Goal: Navigation & Orientation: Find specific page/section

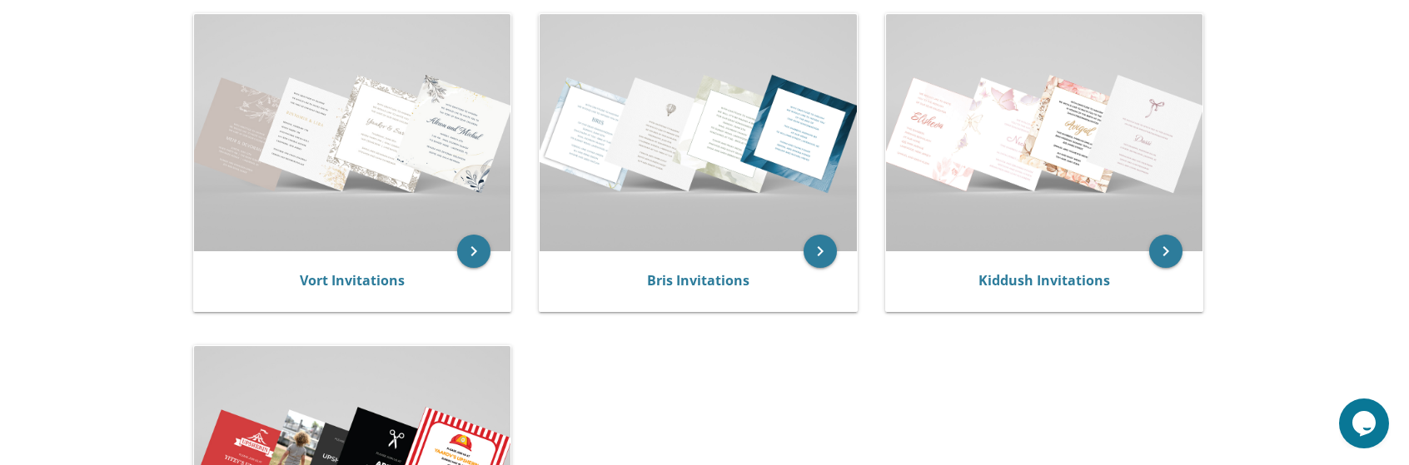
scroll to position [333, 0]
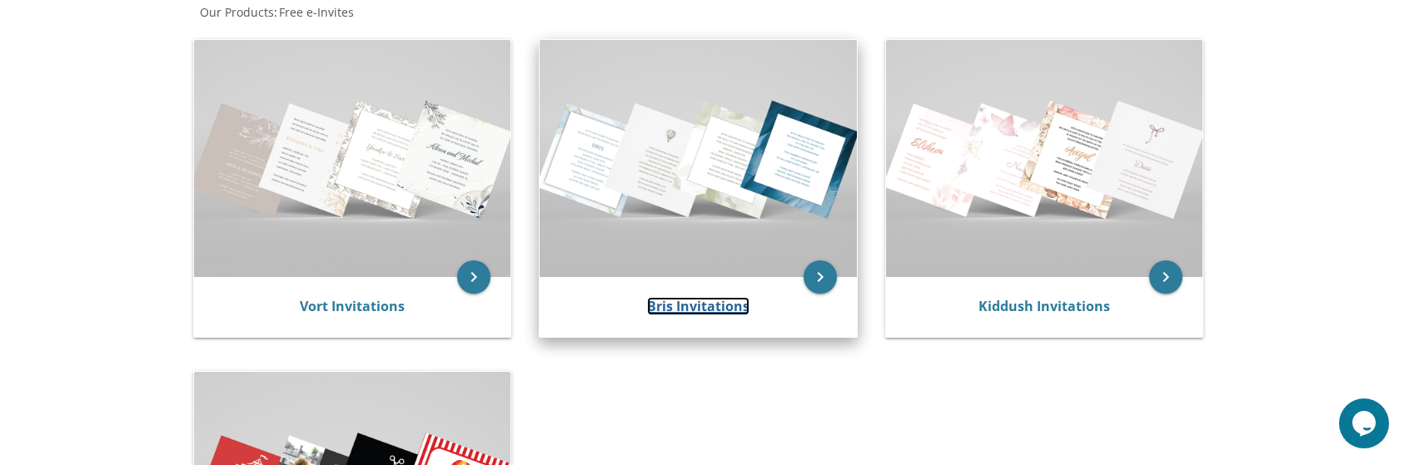
click at [737, 313] on link "Bris Invitations" at bounding box center [698, 306] width 102 height 18
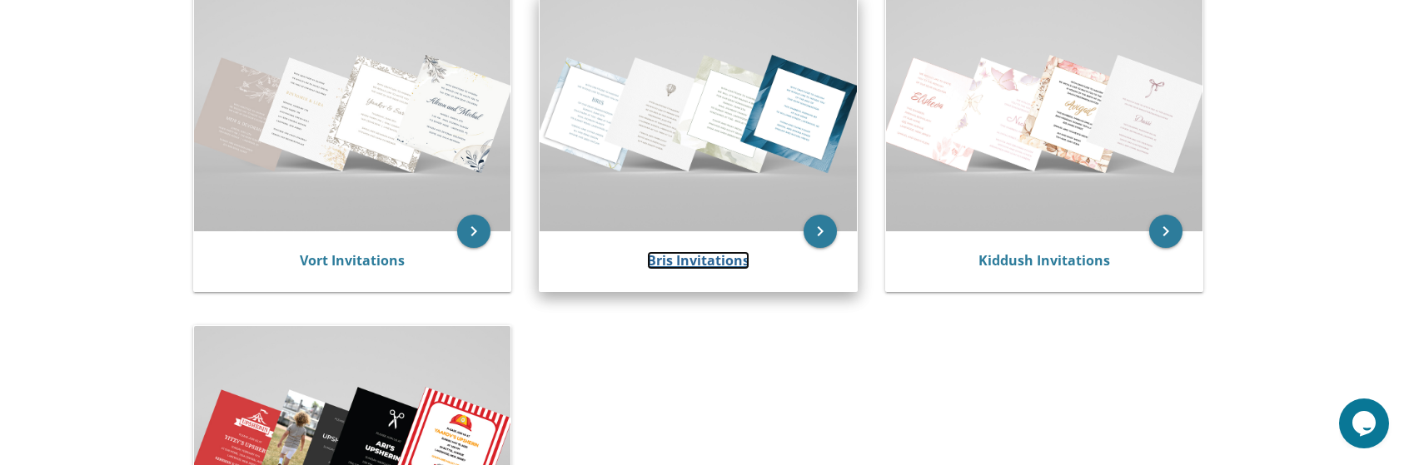
scroll to position [416, 0]
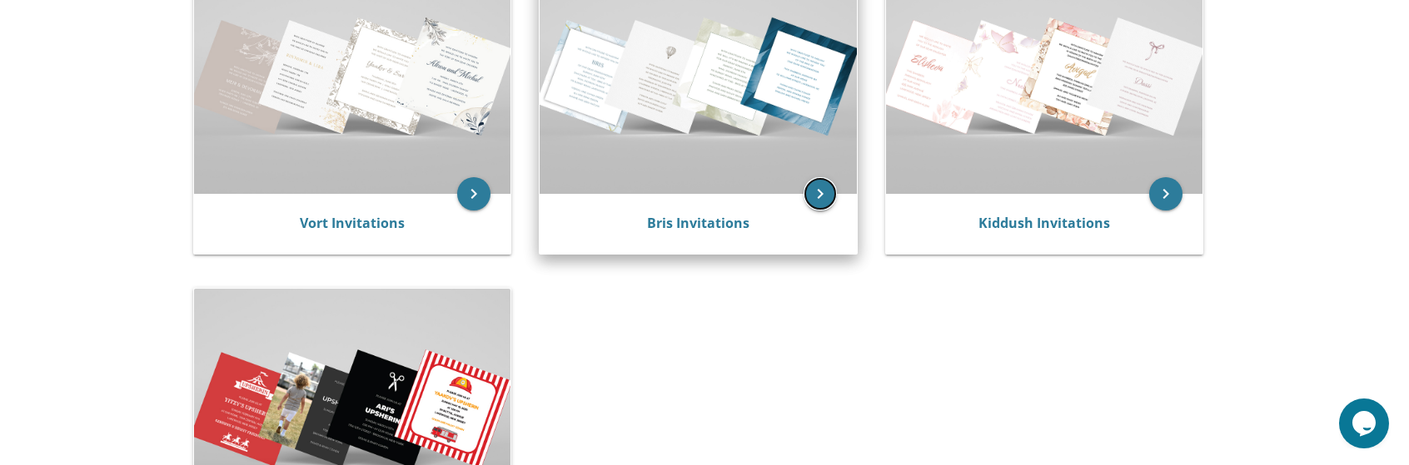
click at [831, 187] on icon "keyboard_arrow_right" at bounding box center [820, 193] width 33 height 33
click at [706, 217] on link "Bris Invitations" at bounding box center [698, 223] width 102 height 18
click at [706, 220] on link "Bris Invitations" at bounding box center [698, 223] width 102 height 18
click at [698, 226] on link "Bris Invitations" at bounding box center [698, 223] width 102 height 18
click at [826, 199] on icon "keyboard_arrow_right" at bounding box center [820, 193] width 33 height 33
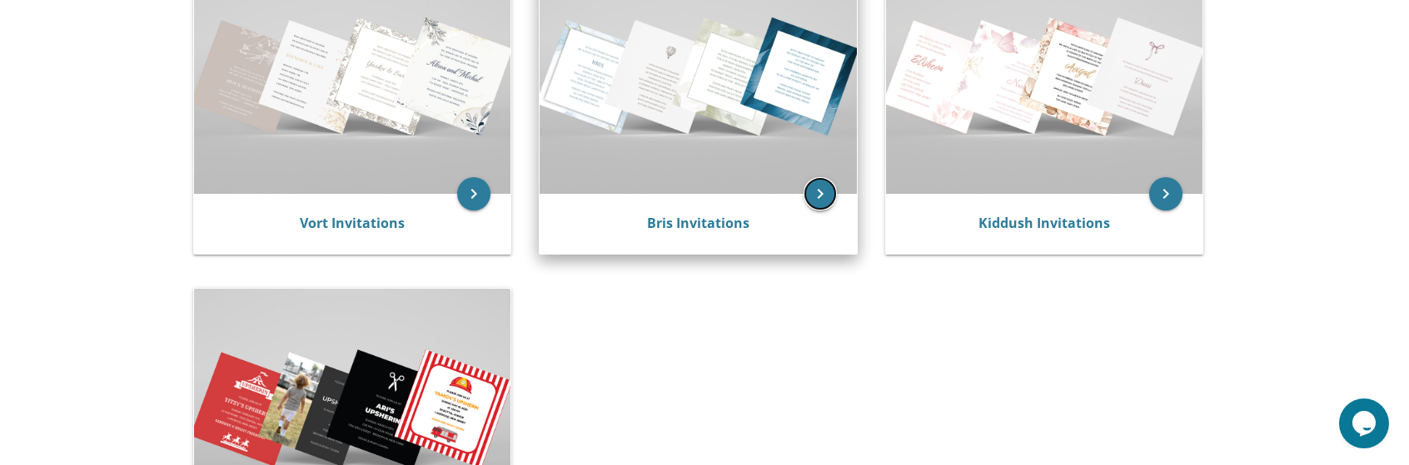
click at [826, 199] on icon "keyboard_arrow_right" at bounding box center [820, 193] width 33 height 33
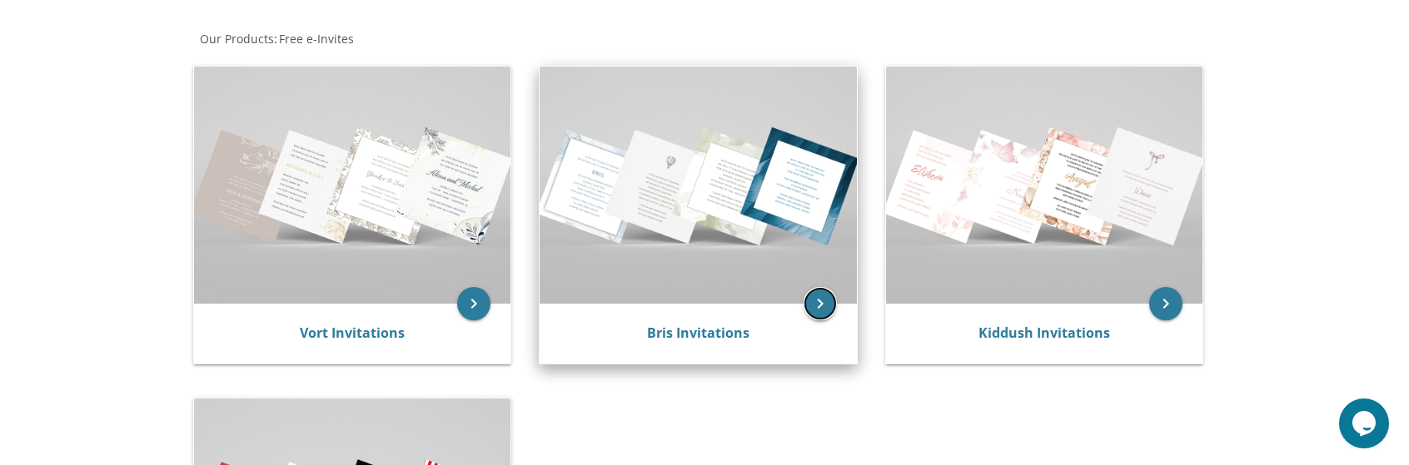
scroll to position [333, 0]
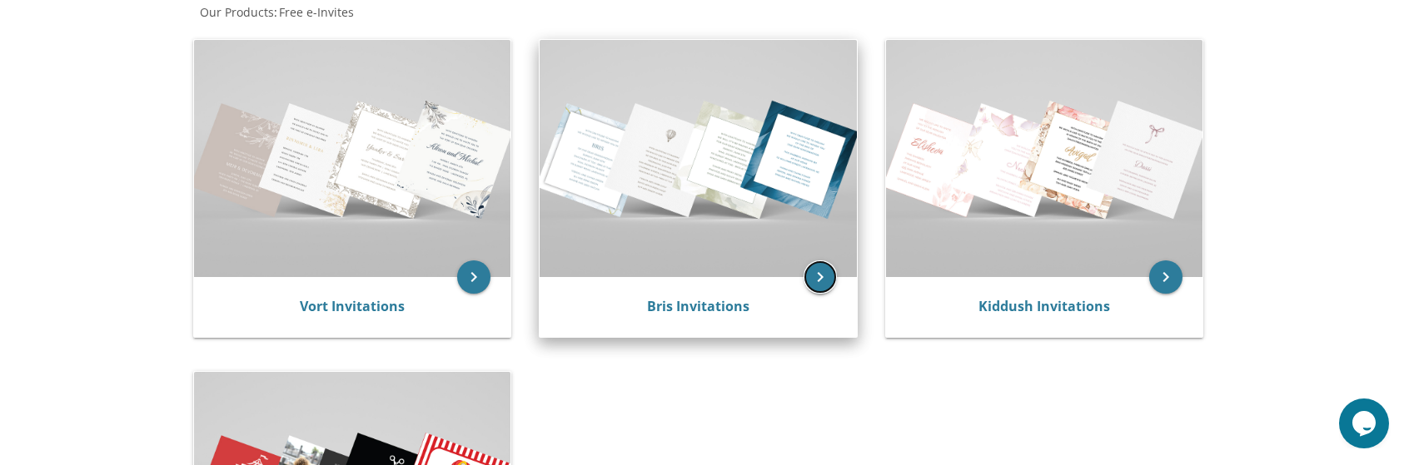
click at [816, 279] on icon "keyboard_arrow_right" at bounding box center [820, 277] width 33 height 33
click at [636, 313] on div "Bris Invitations" at bounding box center [698, 307] width 277 height 20
click at [659, 314] on link "Bris Invitations" at bounding box center [698, 306] width 102 height 18
click at [670, 307] on link "Bris Invitations" at bounding box center [698, 306] width 102 height 18
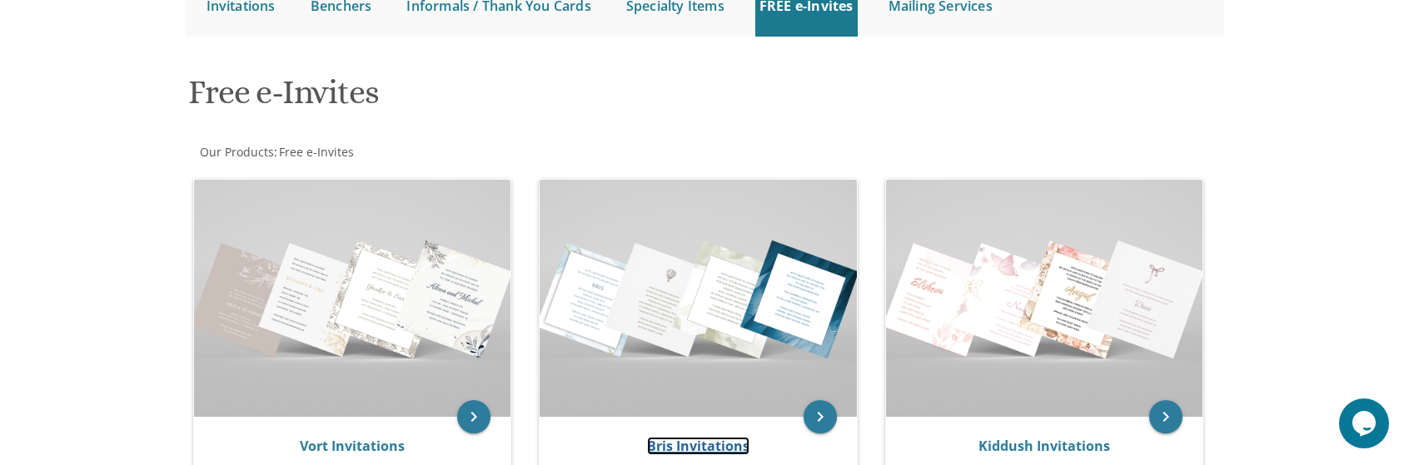
scroll to position [140, 0]
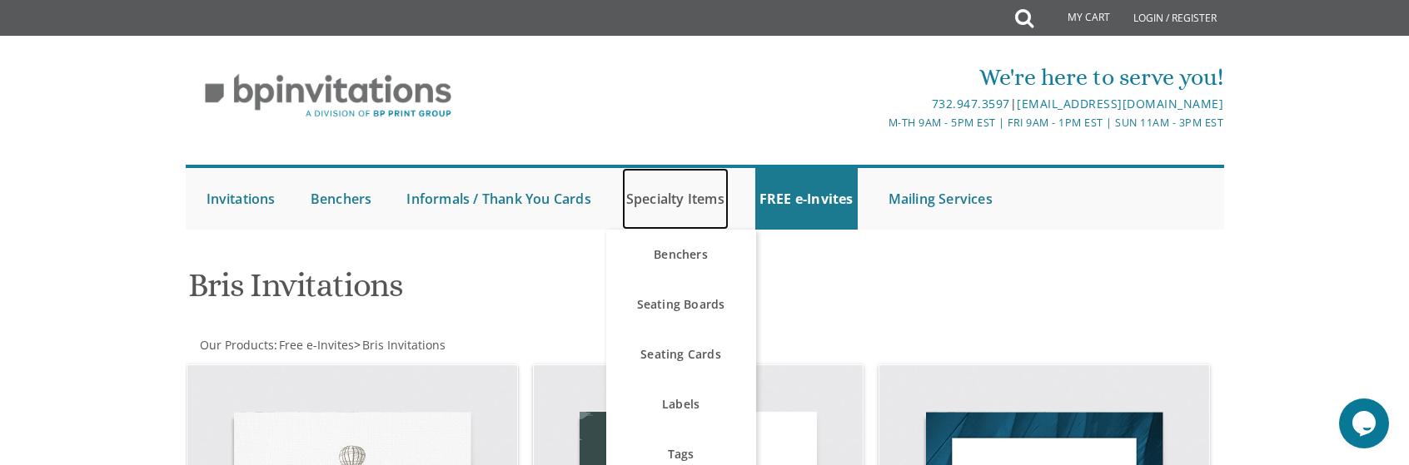
click at [709, 202] on link "Specialty Items" at bounding box center [675, 199] width 107 height 62
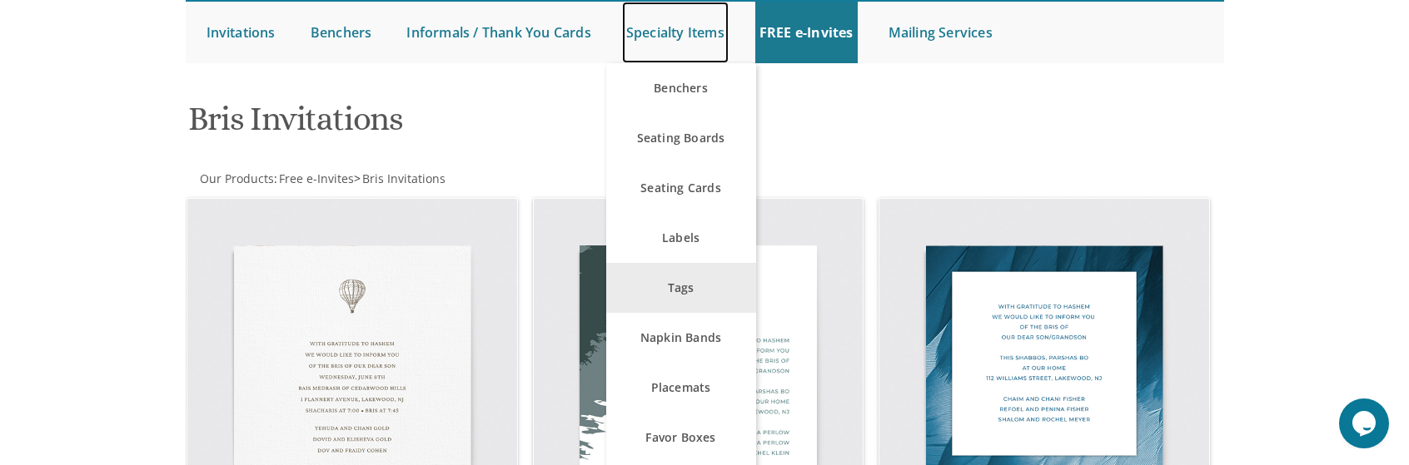
scroll to position [167, 0]
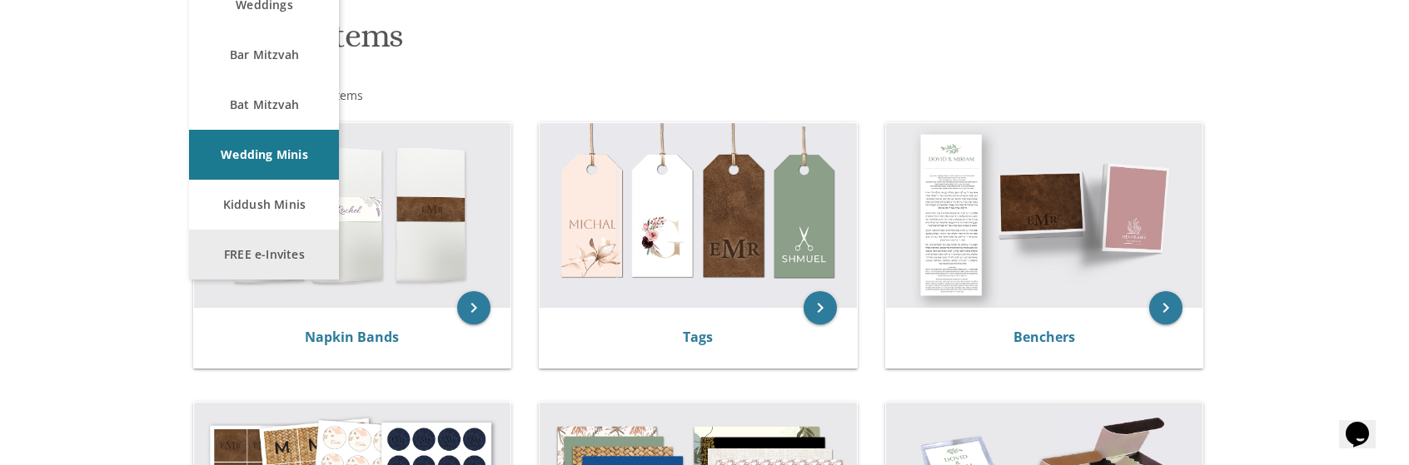
scroll to position [167, 0]
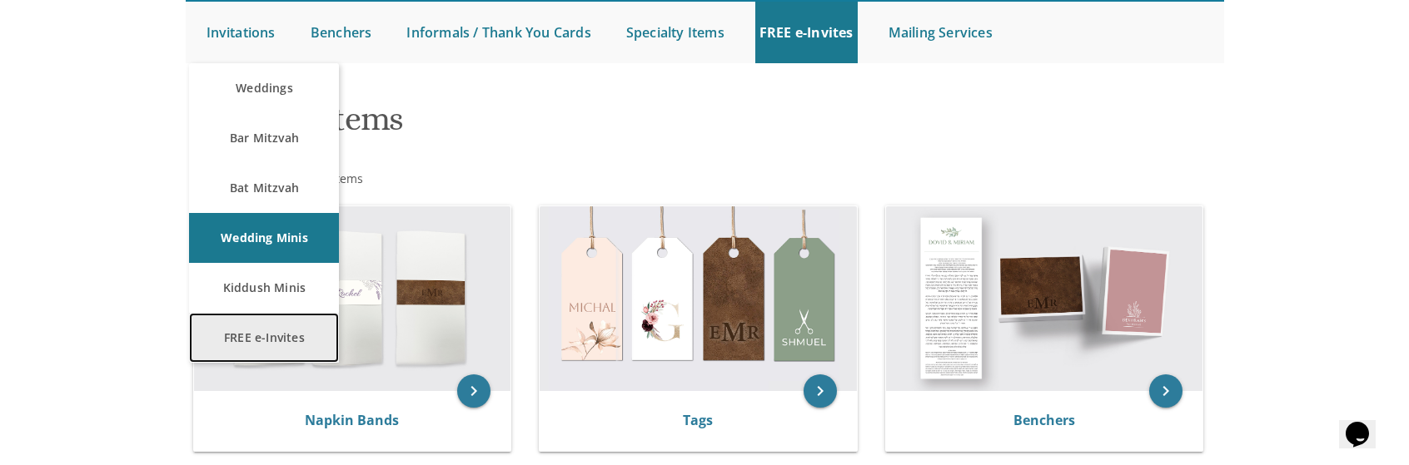
click at [275, 329] on link "FREE e-Invites" at bounding box center [264, 338] width 150 height 50
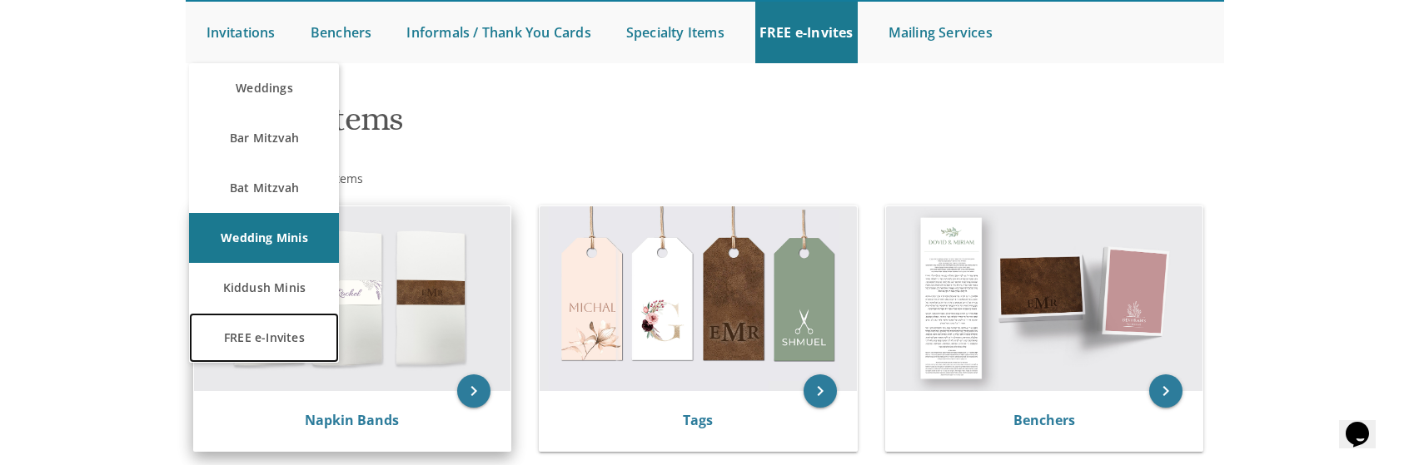
scroll to position [212, 0]
